Goal: Check status: Check status

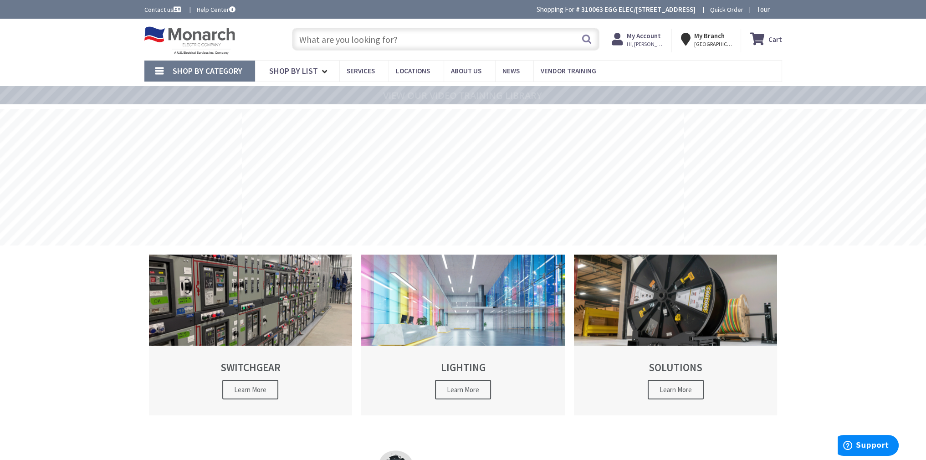
click at [656, 67] on nav "Shop By Category Conduit and Fittings Cable Tray & Accessories Cable Trays Cabl…" at bounding box center [462, 71] width 637 height 22
click at [647, 40] on strong "My Account" at bounding box center [644, 35] width 34 height 9
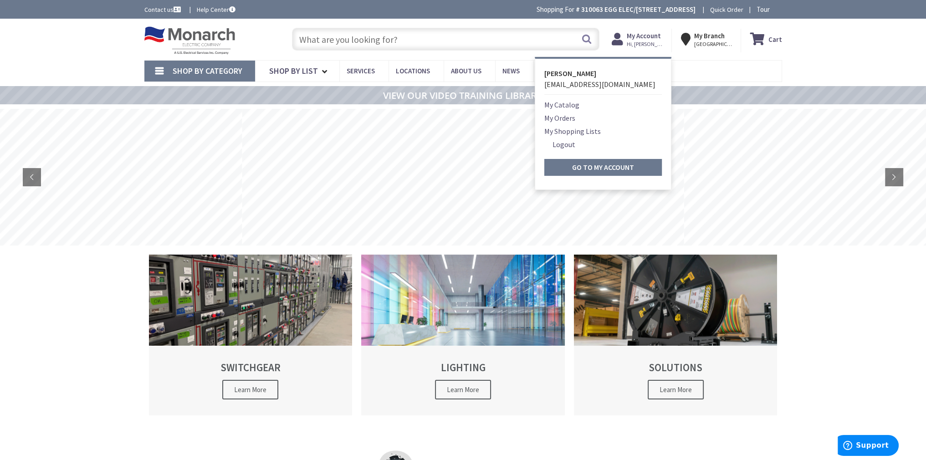
click at [571, 117] on link "My Orders" at bounding box center [559, 117] width 31 height 11
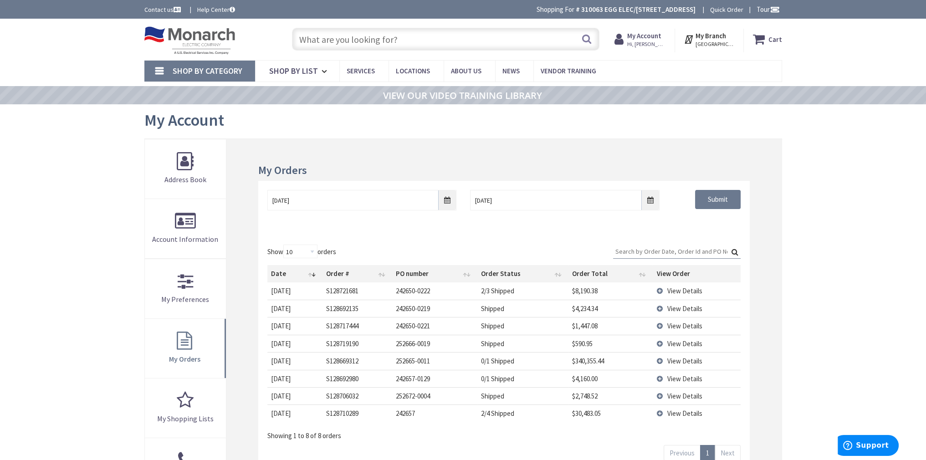
click at [841, 235] on div "Skip to Content Toggle Nav Search Cart My Cart Close" at bounding box center [463, 402] width 926 height 766
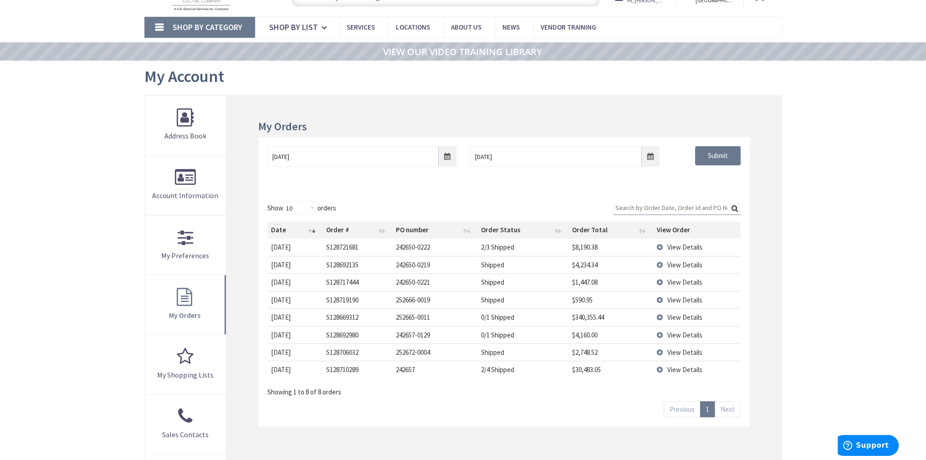
scroll to position [137, 0]
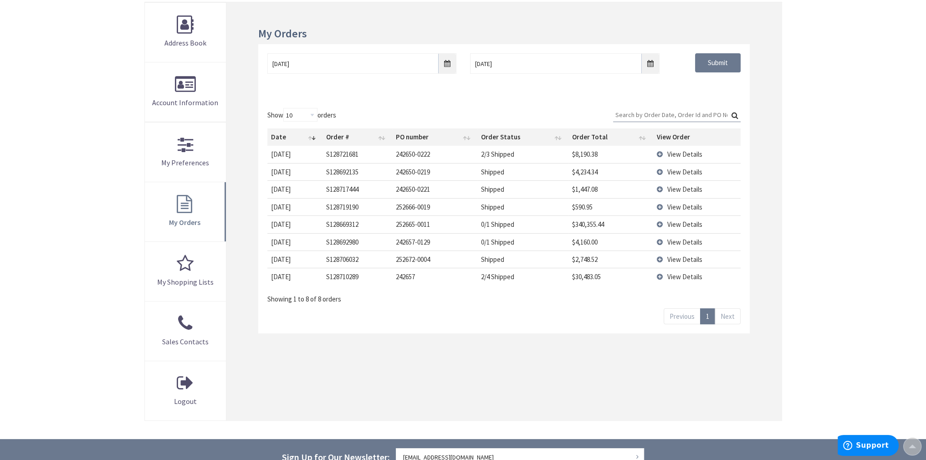
click at [841, 235] on div "Skip to Content Toggle Nav Search Cart My Cart Close" at bounding box center [463, 265] width 926 height 766
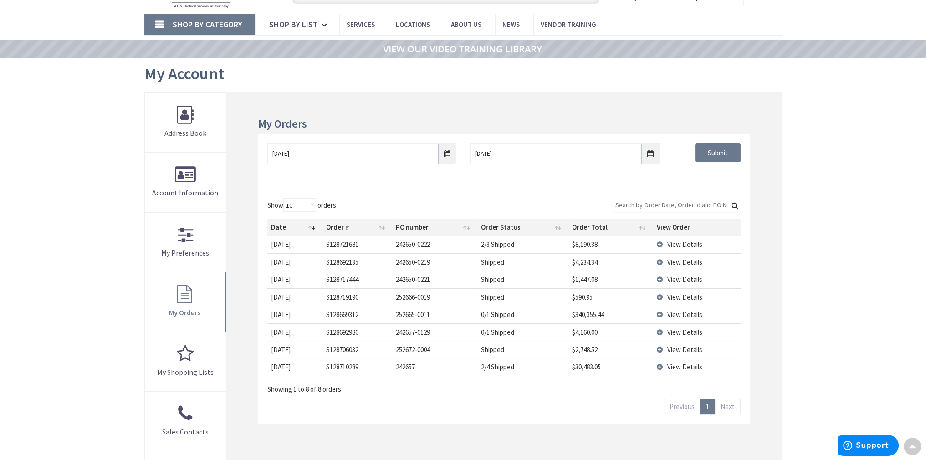
scroll to position [46, 0]
click at [800, 226] on main "My Account My Account My Orders [DATE] [DATE] Submit Show 10 25 50 100 orders S…" at bounding box center [463, 294] width 683 height 471
click at [683, 243] on span "View Details" at bounding box center [684, 245] width 35 height 9
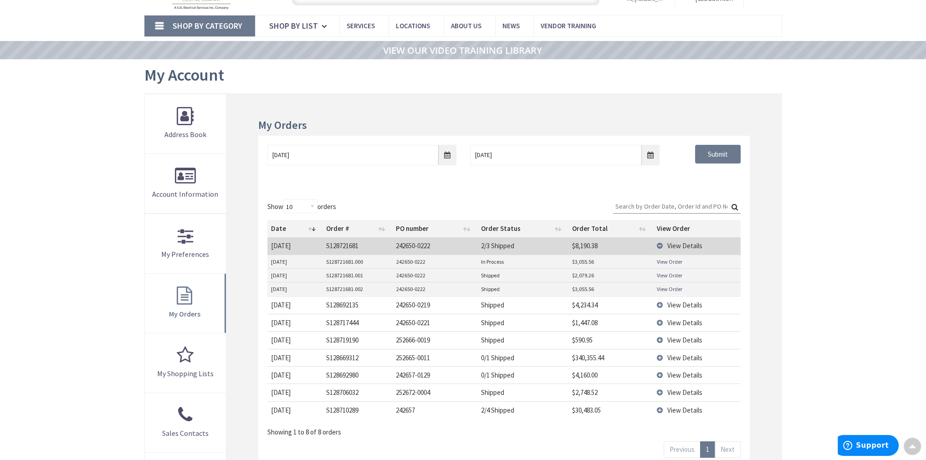
click at [806, 260] on div "Skip to Content Toggle Nav Search Cart My Cart Close" at bounding box center [463, 357] width 926 height 766
click at [769, 260] on div "My Orders [DATE] [DATE] Submit Show 10 25 50 100 orders Search: Date Order # PO…" at bounding box center [503, 303] width 555 height 418
click at [669, 261] on link "View Order" at bounding box center [668, 262] width 25 height 8
click at [545, 187] on div "[DATE] [DATE] Submit" at bounding box center [503, 163] width 491 height 55
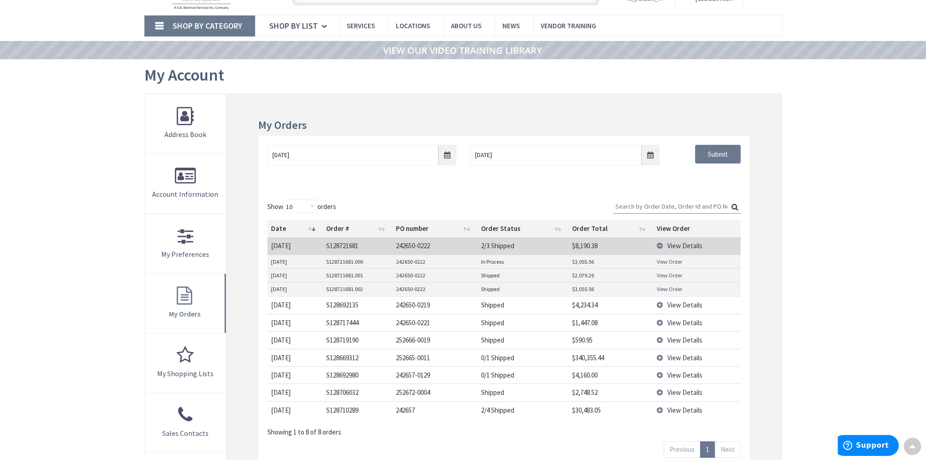
click at [545, 187] on div "[DATE] [DATE] Submit" at bounding box center [503, 163] width 491 height 55
click at [513, 189] on div "[DATE] [DATE] Submit" at bounding box center [503, 163] width 491 height 55
click at [691, 321] on span "View Details" at bounding box center [684, 322] width 35 height 9
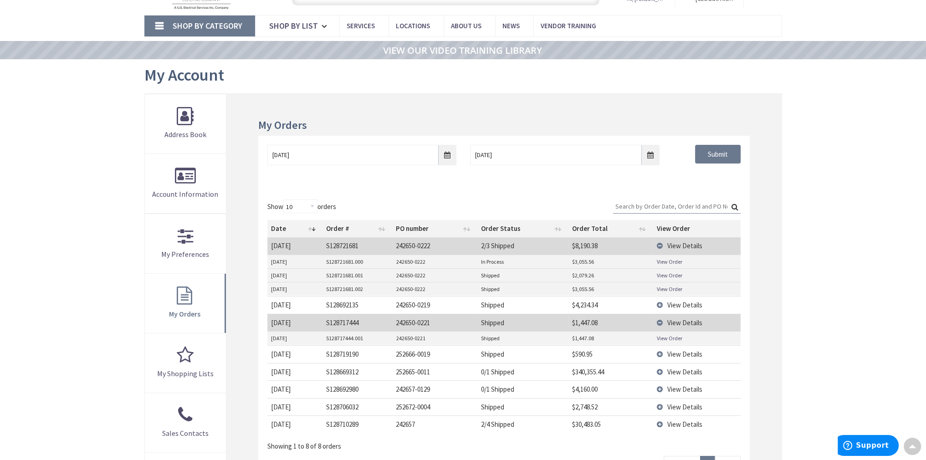
click at [676, 338] on link "View Order" at bounding box center [668, 338] width 25 height 8
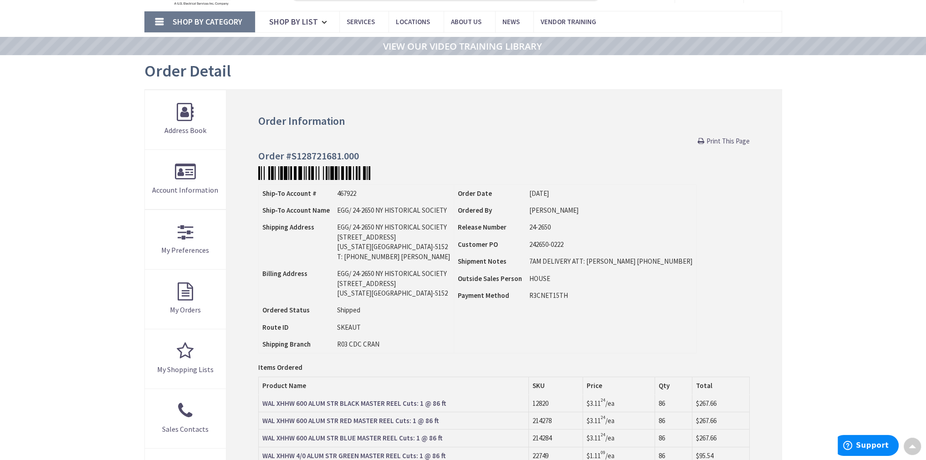
scroll to position [1, 0]
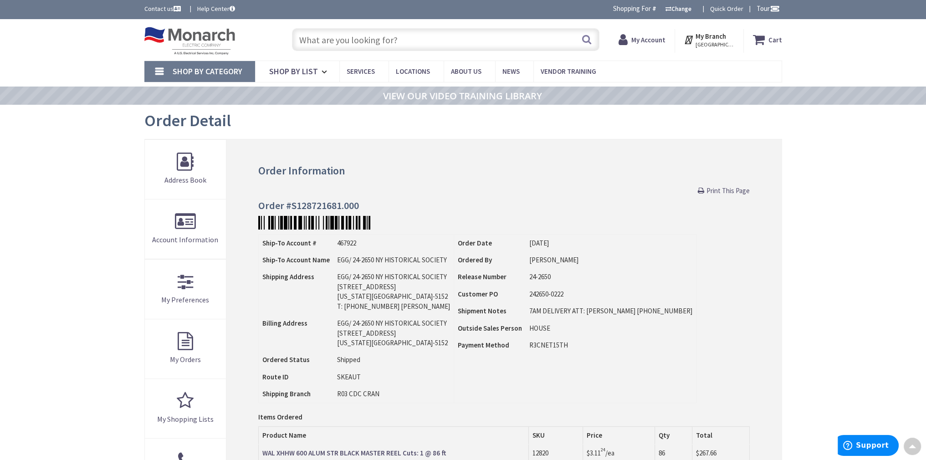
click at [661, 259] on div "Ship-To Account # 467922 Ship-To Account Name EGG/ 24-2650 NY HISTORICAL SOCIET…" at bounding box center [503, 318] width 491 height 169
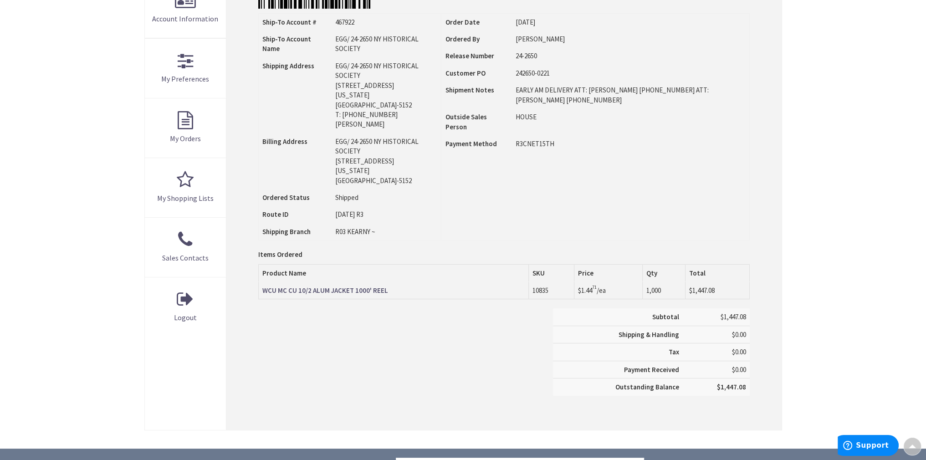
scroll to position [229, 0]
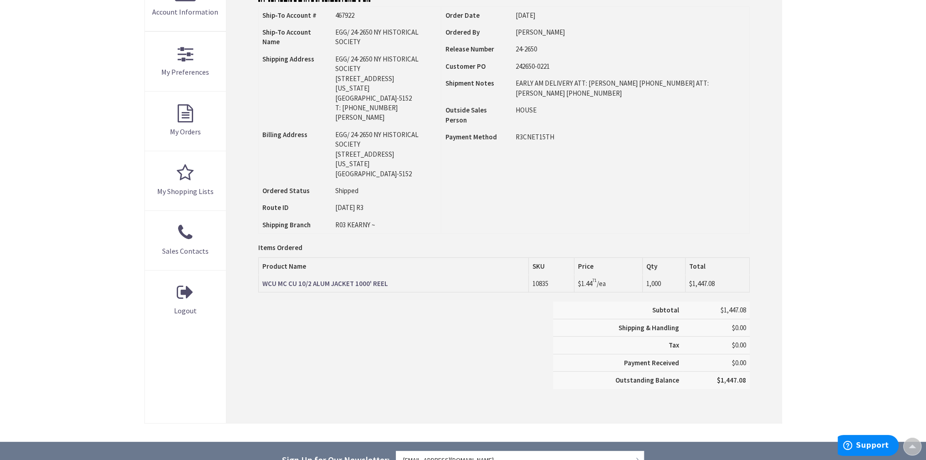
click at [549, 205] on div "Order Information Print This Page Order #S128717444.001 Ship-To Account # 46792…" at bounding box center [503, 168] width 555 height 512
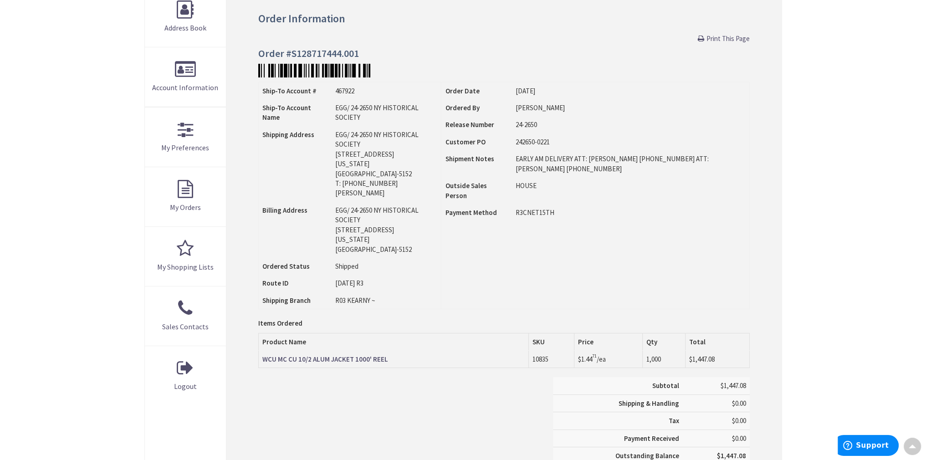
scroll to position [138, 0]
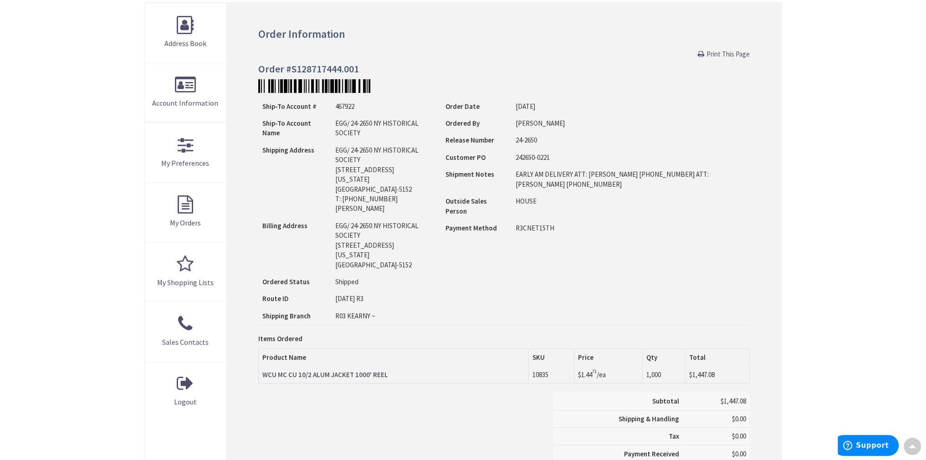
click at [576, 255] on td "Order Date 09/05/2025 Ordered By TYLER Release Number Customer PO Shipment Notes" at bounding box center [595, 210] width 308 height 227
click at [572, 254] on td "Order Date 09/05/2025 Ordered By TYLER Release Number Customer PO Shipment Notes" at bounding box center [595, 210] width 308 height 227
click at [572, 253] on td "Order Date 09/05/2025 Ordered By TYLER Release Number Customer PO Shipment Notes" at bounding box center [595, 210] width 308 height 227
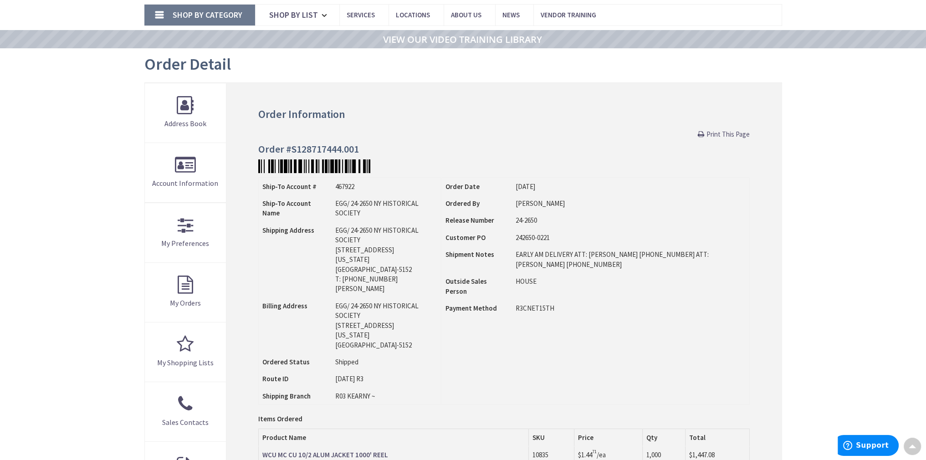
scroll to position [0, 0]
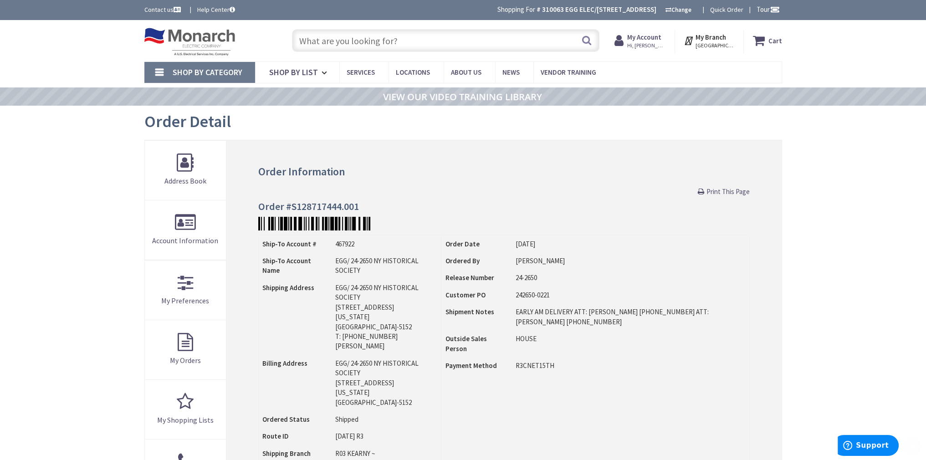
click at [470, 163] on div "Order Information Print This Page Order #S128717444.001 Ship-To Account # 46792…" at bounding box center [503, 396] width 555 height 512
